Goal: Answer question/provide support: Share knowledge or assist other users

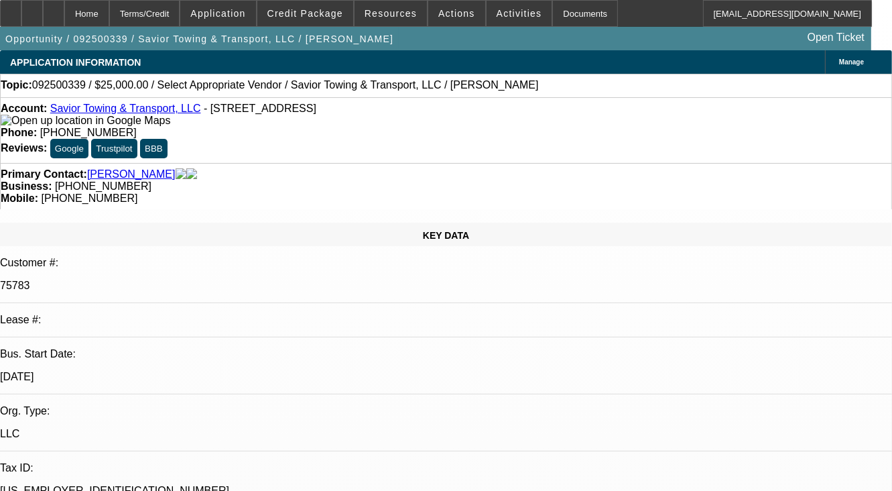
select select "0"
select select "2"
select select "0.1"
select select "2"
select select "4"
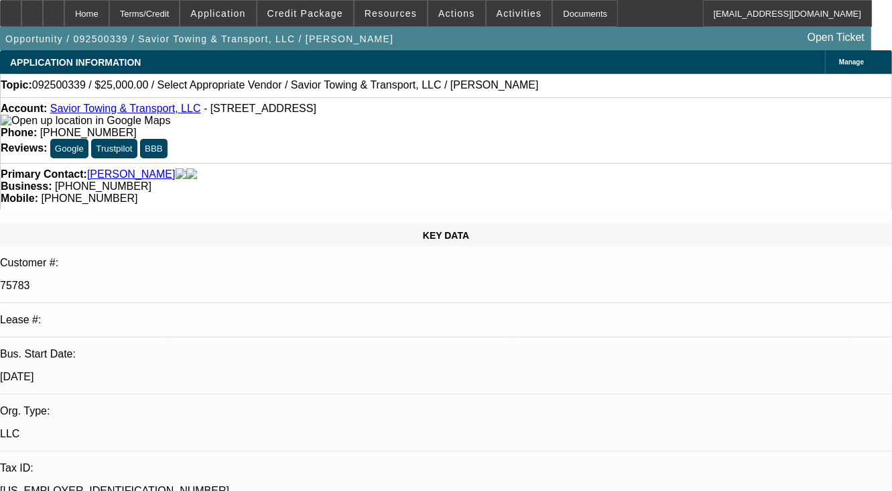
select select "1"
radio input "true"
paste textarea "2 EARLY PAID OFF DEALS, PAYMENTS WERE NOT ALWAYS ON TIME, OUT OF 23 PAYMENTS 6 …"
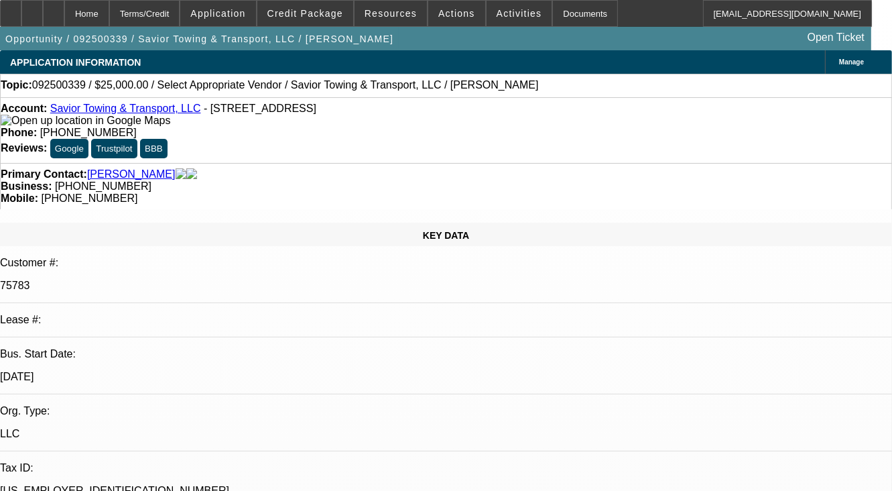
scroll to position [16, 0]
type textarea "2 EARLY PAID OFF DEALS, PAYMENTS WERE NOT ALWAYS ON TIME, OUT OF 23 PAYMENTS 6 …"
radio input "true"
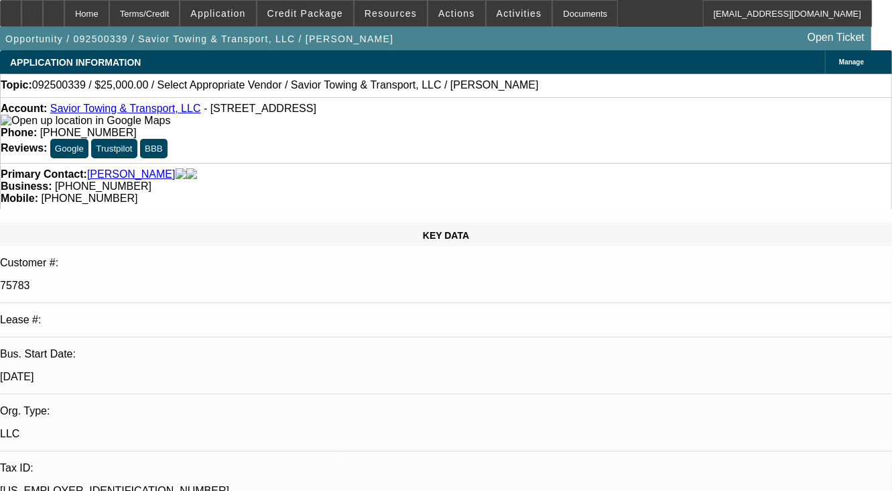
select select "0"
select select "2"
select select "0.1"
select select "1"
select select "2"
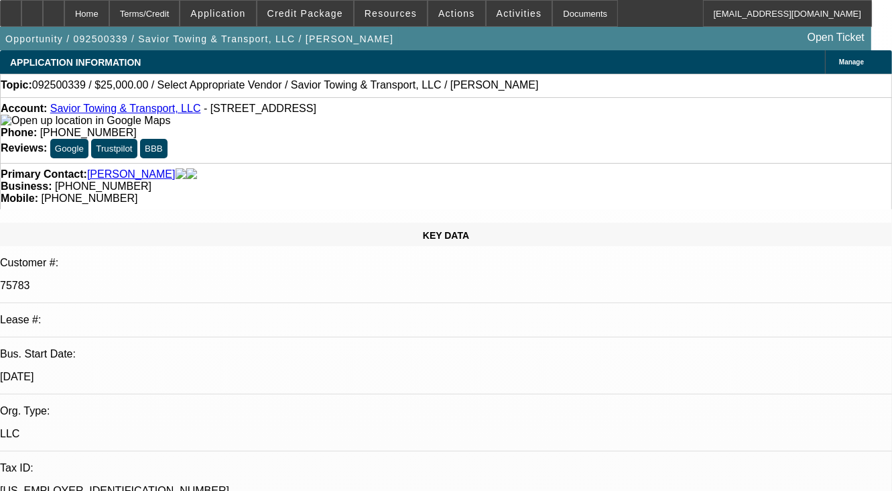
select select "4"
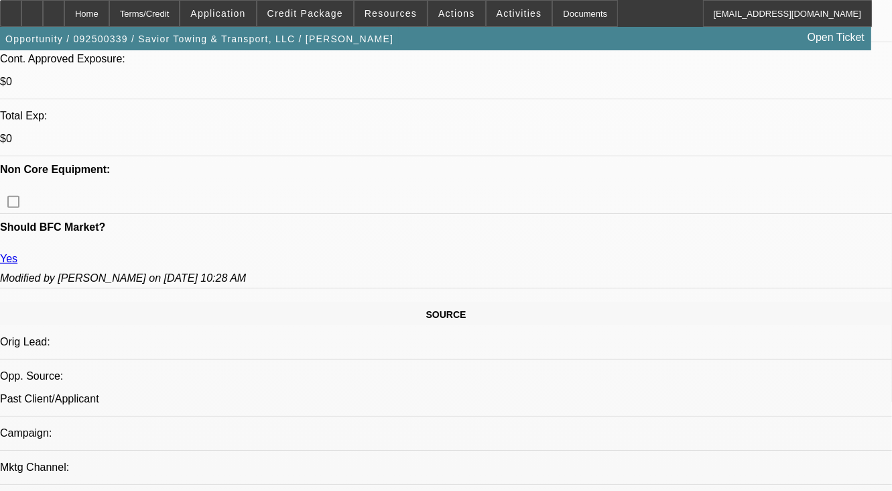
scroll to position [670, 0]
